Goal: Information Seeking & Learning: Check status

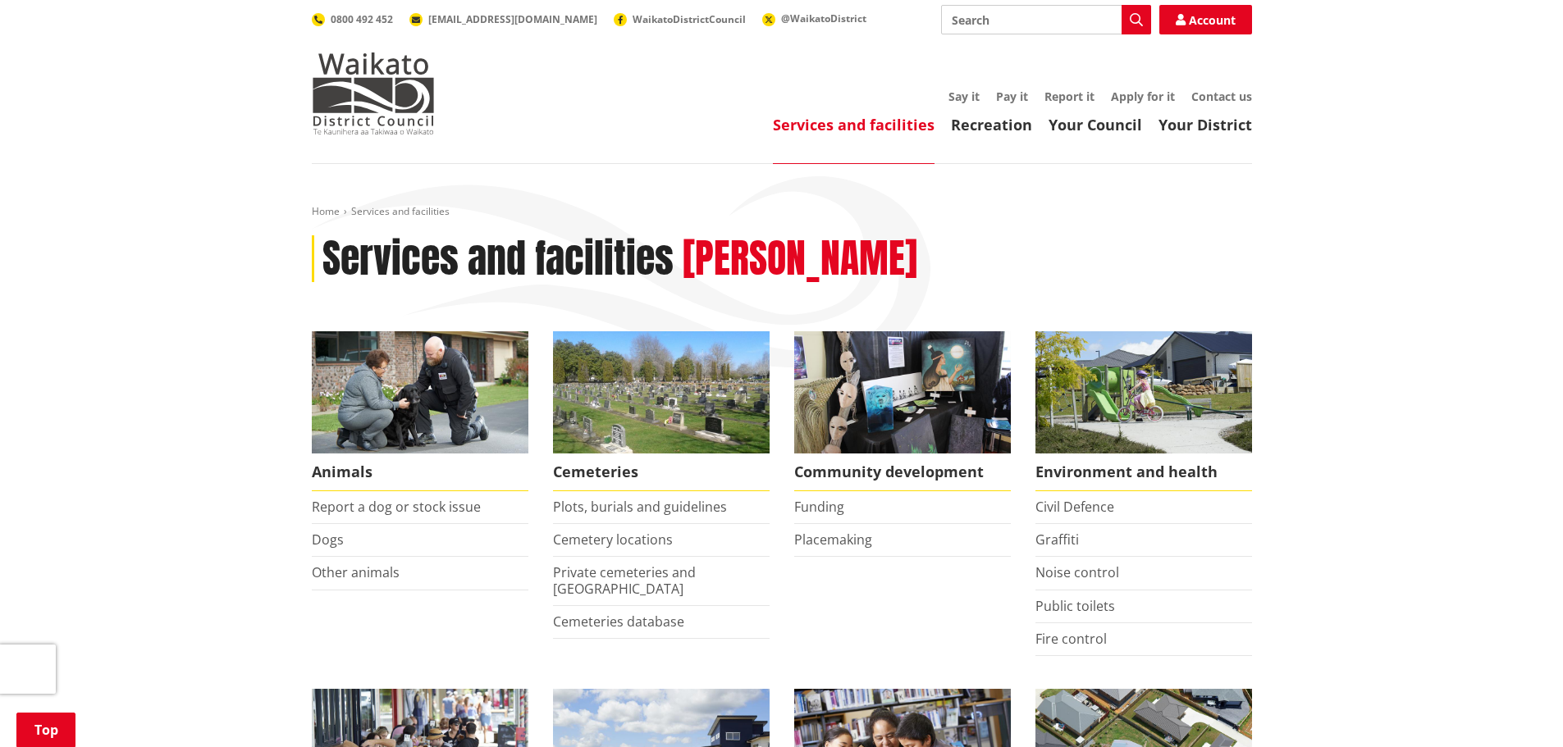
scroll to position [328, 0]
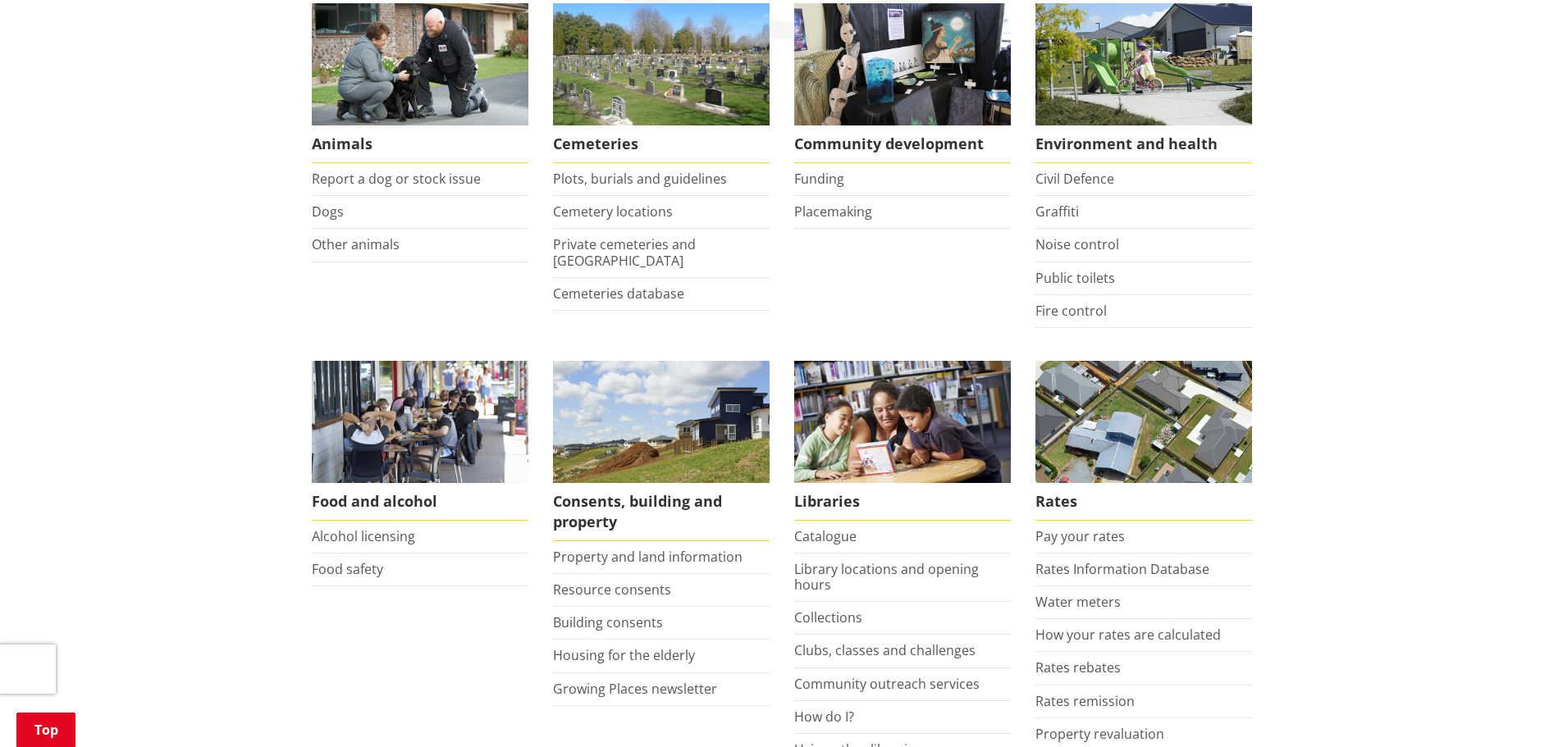
click at [602, 611] on li "Building consents" at bounding box center [661, 623] width 217 height 33
click at [602, 624] on link "Building consents" at bounding box center [608, 623] width 110 height 18
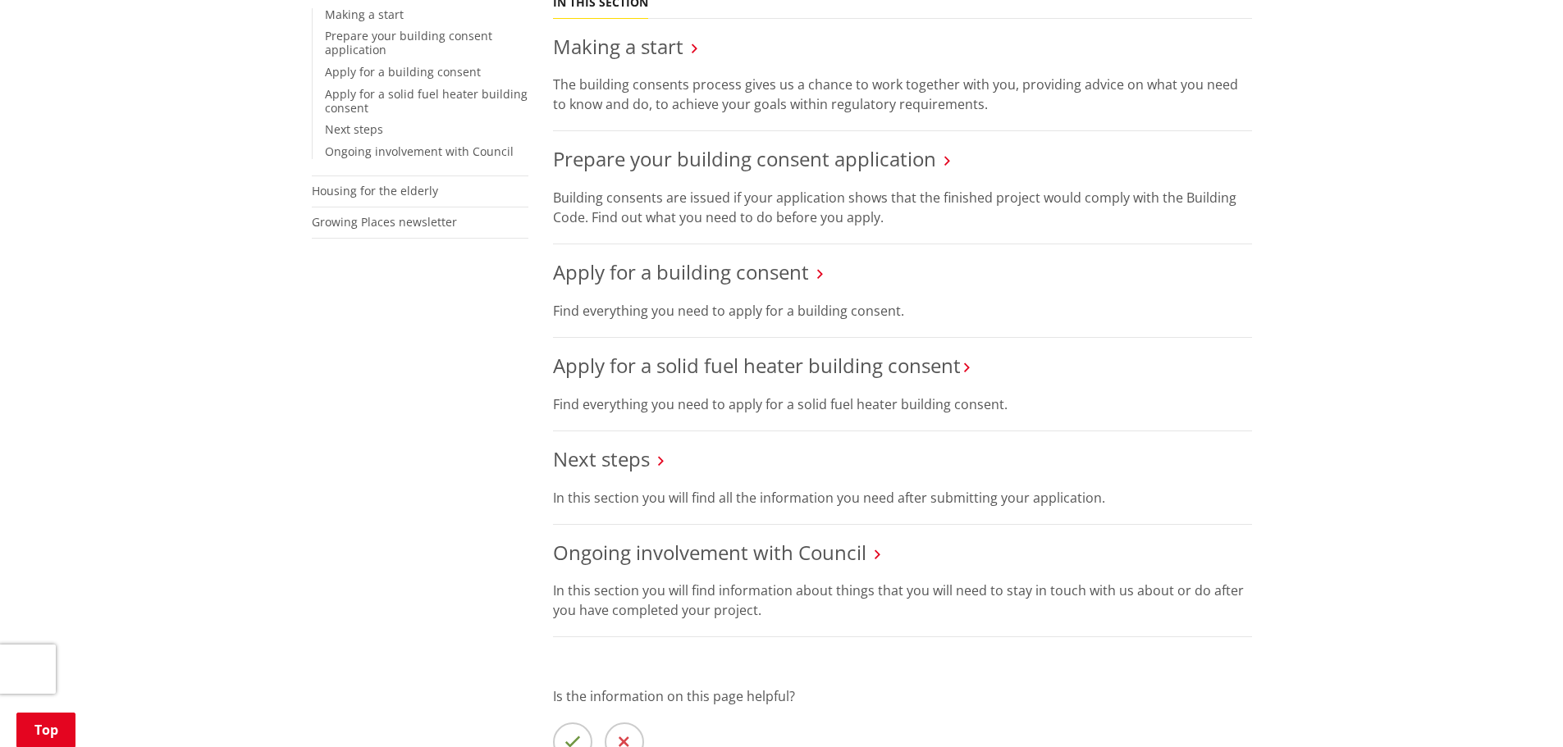
scroll to position [492, 0]
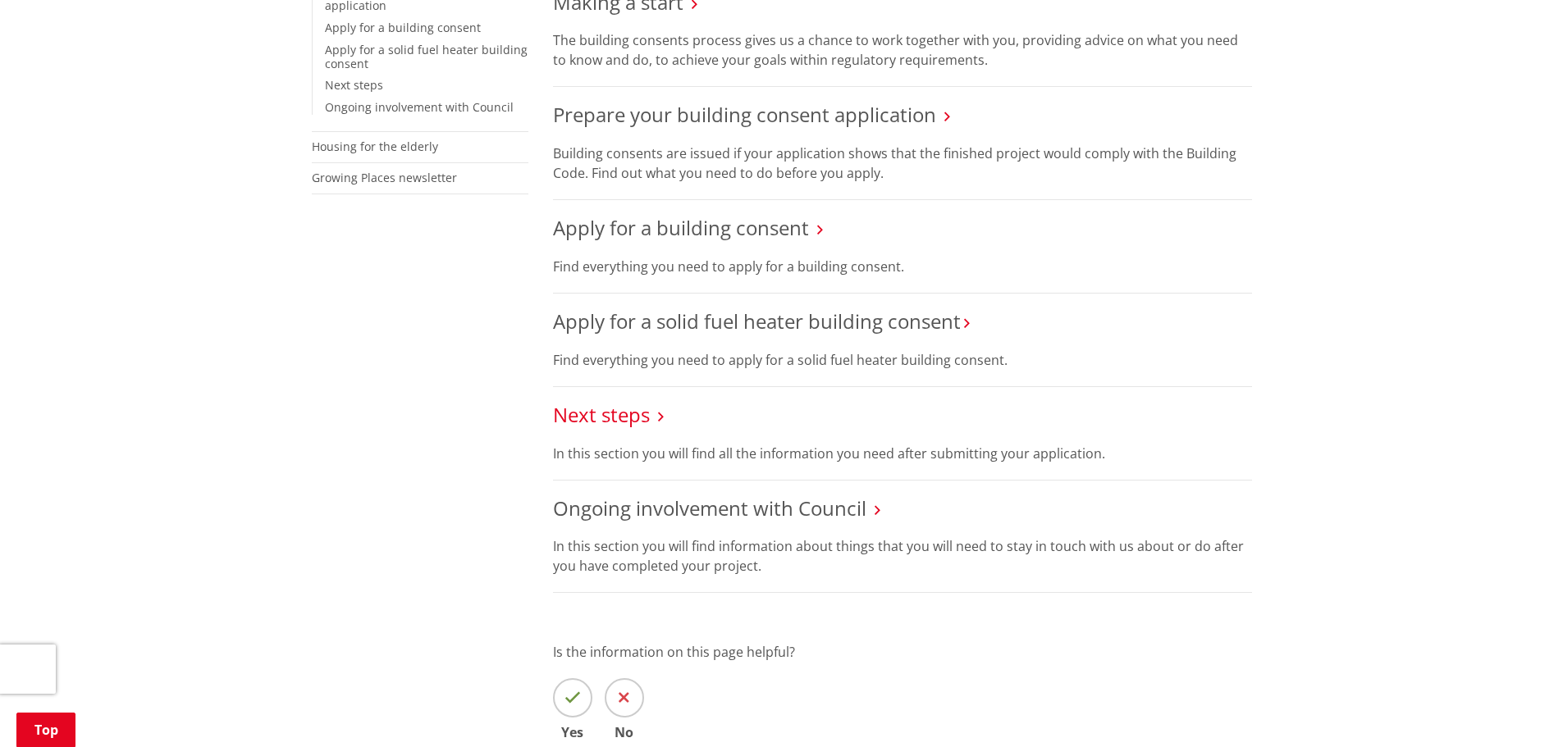
click at [606, 409] on link "Next steps" at bounding box center [601, 414] width 97 height 27
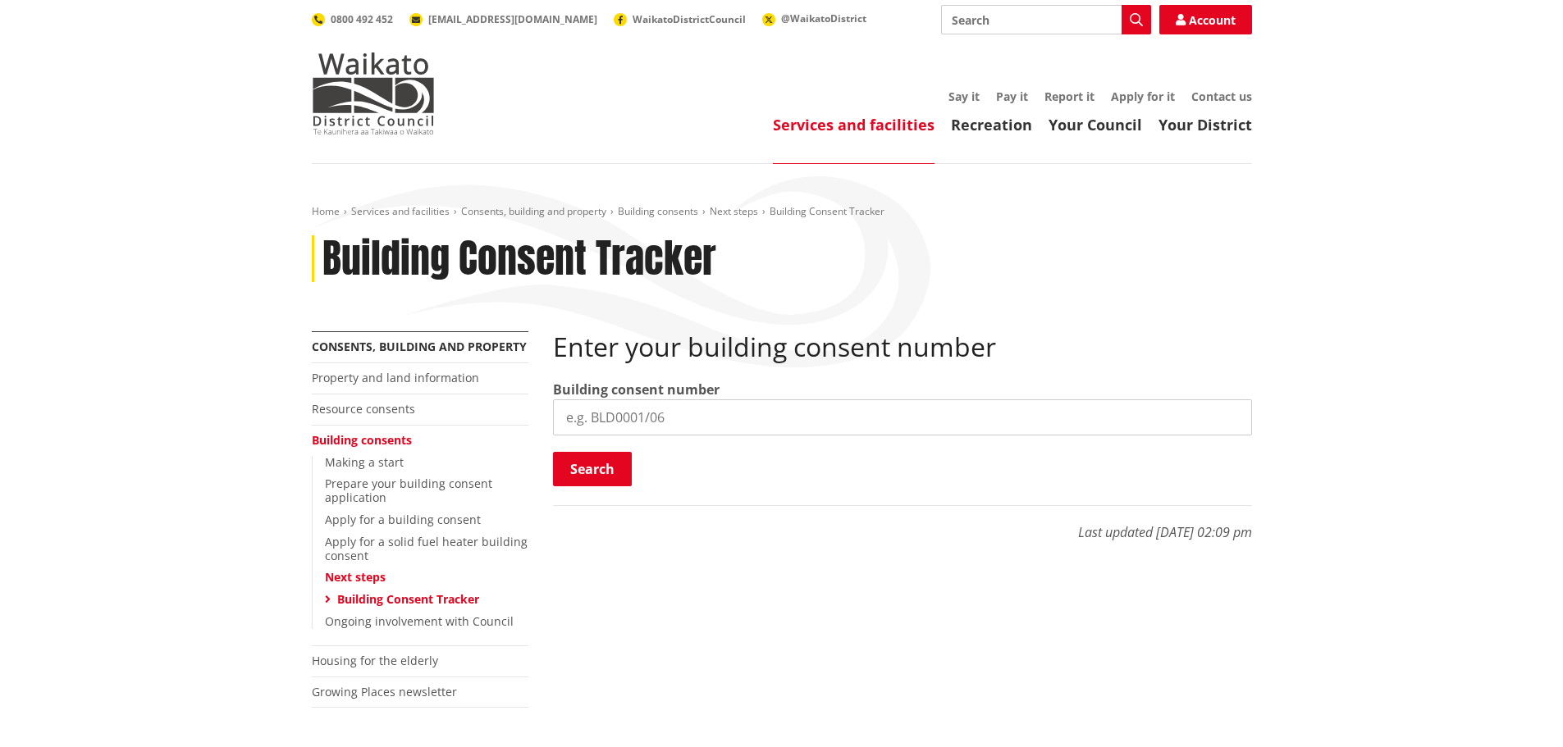
click at [613, 416] on input "search" at bounding box center [902, 417] width 699 height 36
type input "BLD0267/26"
click at [585, 468] on button "Search" at bounding box center [592, 469] width 79 height 34
